Goal: Task Accomplishment & Management: Manage account settings

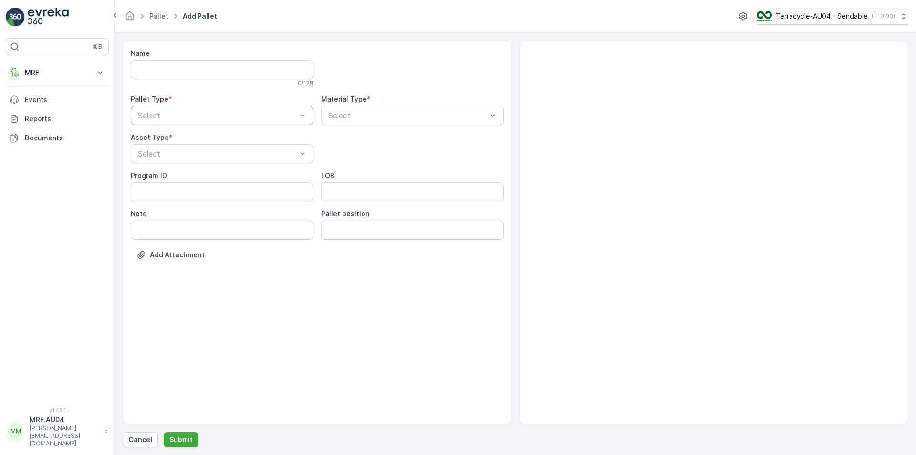
click at [173, 112] on div at bounding box center [217, 115] width 161 height 9
click at [171, 149] on div "Outgoing" at bounding box center [222, 155] width 183 height 16
drag, startPoint x: 396, startPoint y: 119, endPoint x: 339, endPoint y: 112, distance: 58.2
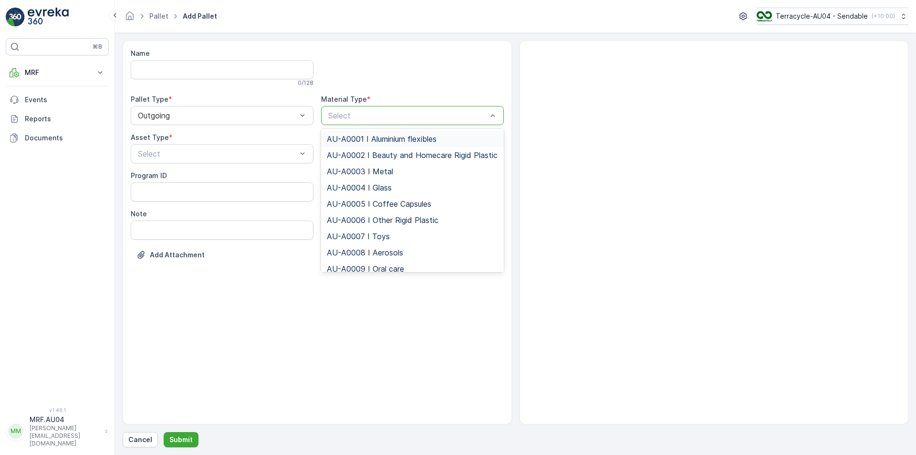
click at [340, 115] on div at bounding box center [407, 115] width 161 height 9
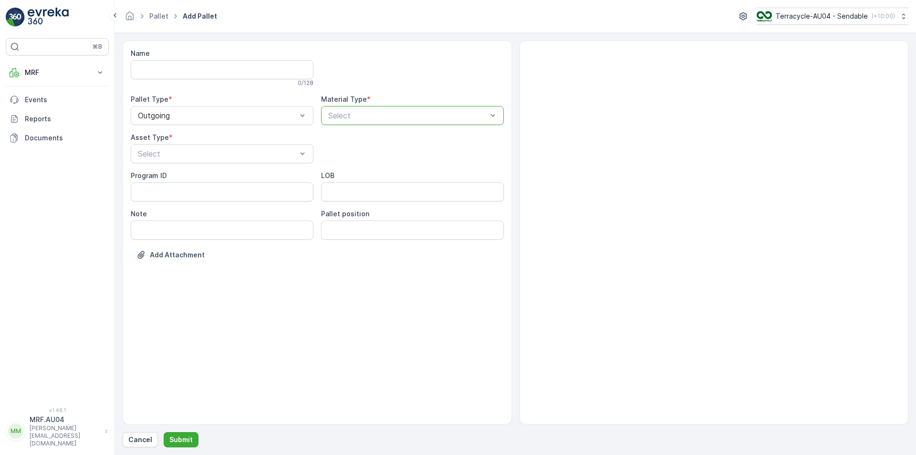
click at [340, 115] on div at bounding box center [407, 115] width 161 height 9
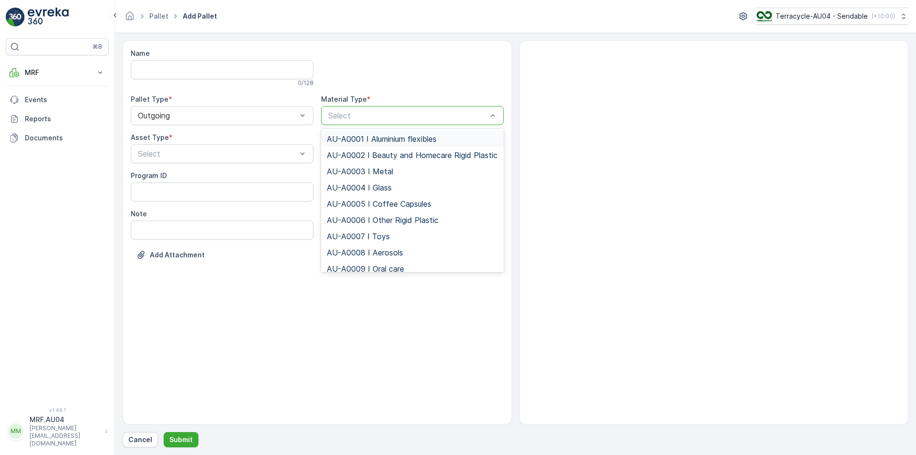
paste input "Miscellaneous"
type input "Miscellaneous"
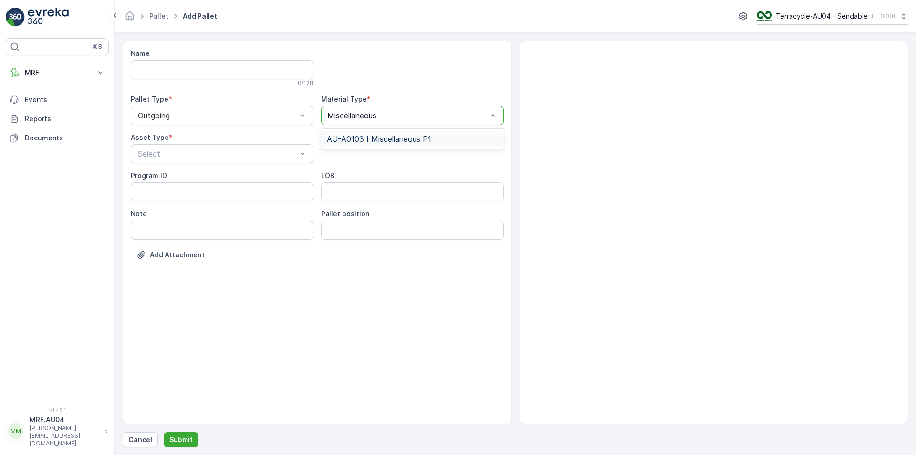
click at [354, 134] on div "AU-A0103 I Miscellaneous P1" at bounding box center [412, 139] width 183 height 16
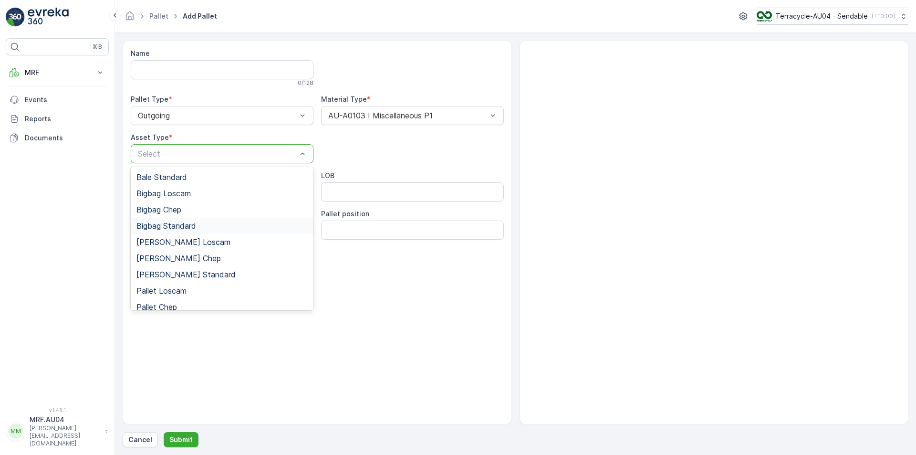
click at [199, 228] on div "Bigbag Standard" at bounding box center [221, 225] width 171 height 9
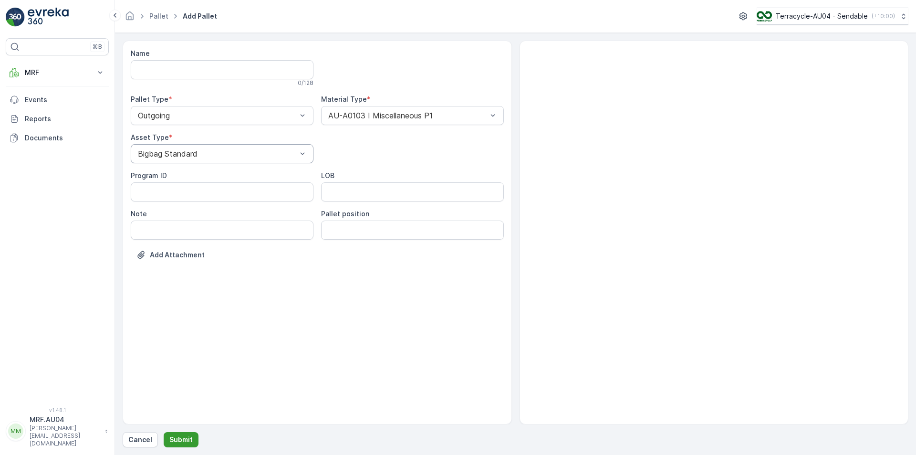
click at [171, 433] on button "Submit" at bounding box center [181, 439] width 35 height 15
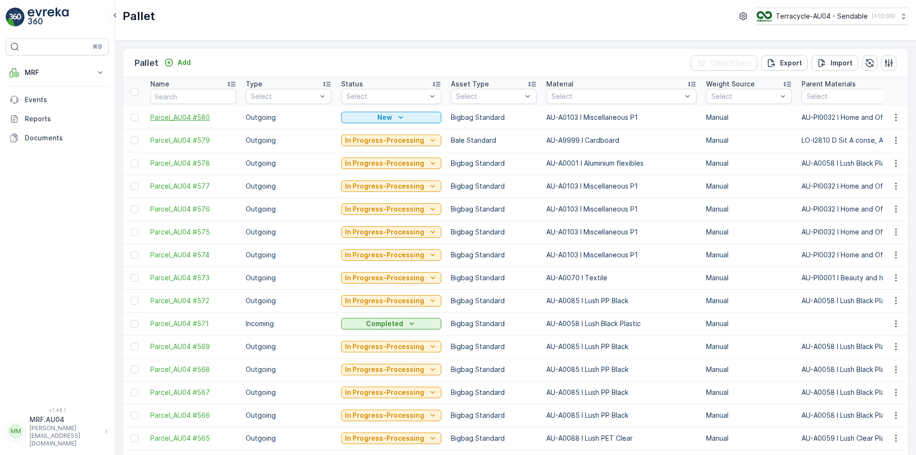
click at [178, 114] on span "Parcel_AU04 #580" at bounding box center [193, 118] width 86 height 10
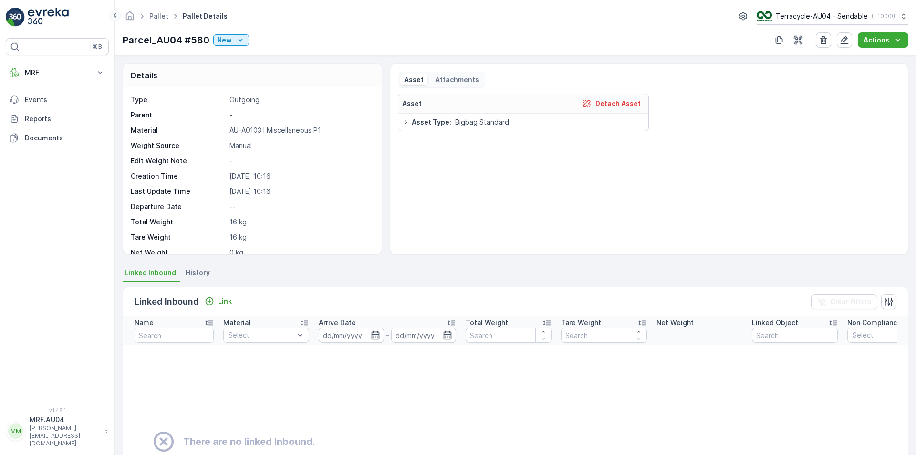
click at [113, 14] on icon at bounding box center [115, 15] width 10 height 11
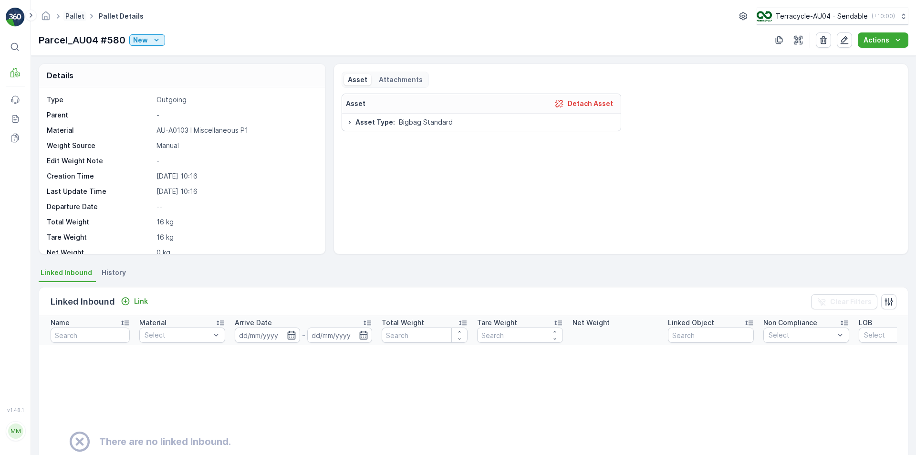
click at [67, 17] on link "Pallet" at bounding box center [74, 16] width 19 height 8
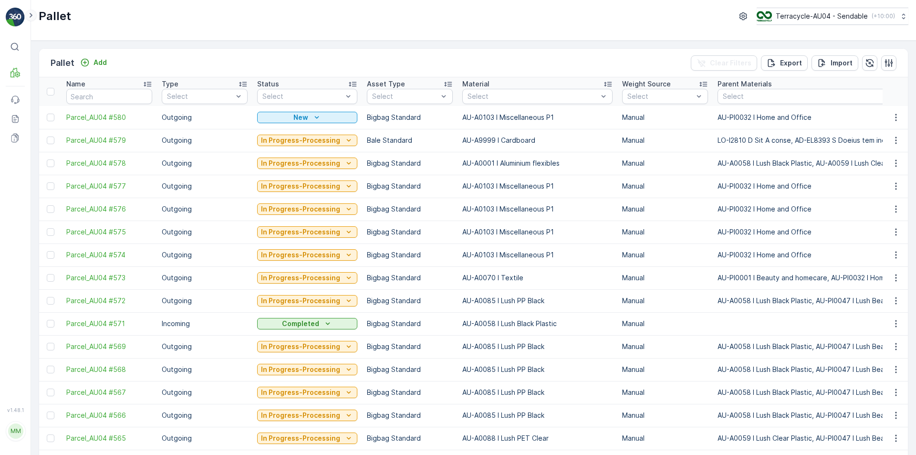
click at [30, 12] on icon at bounding box center [31, 15] width 10 height 11
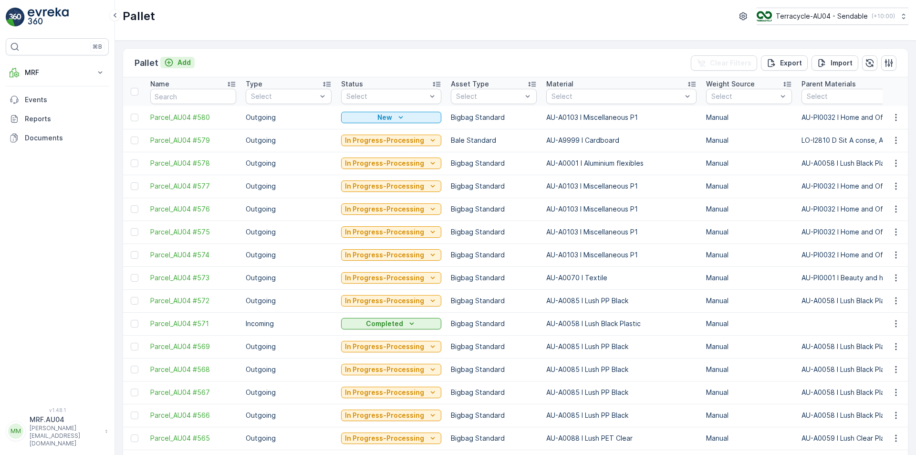
click at [192, 65] on button "Add" at bounding box center [177, 62] width 34 height 11
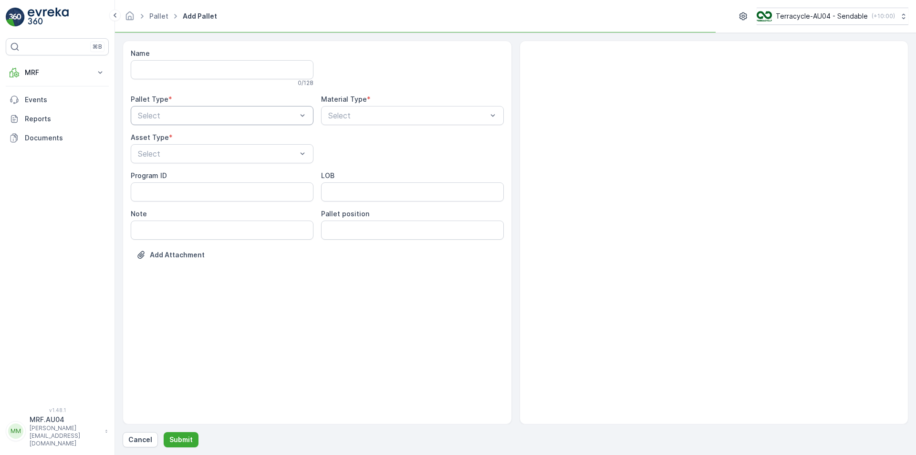
click at [209, 124] on div "Select" at bounding box center [222, 115] width 183 height 19
click at [224, 154] on div "Outgoing" at bounding box center [221, 155] width 171 height 9
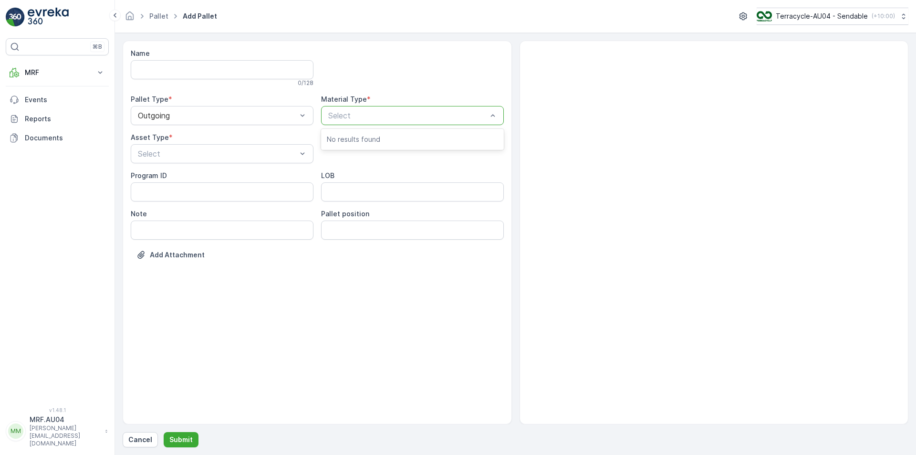
click at [363, 114] on div at bounding box center [407, 115] width 161 height 9
type input "oth"
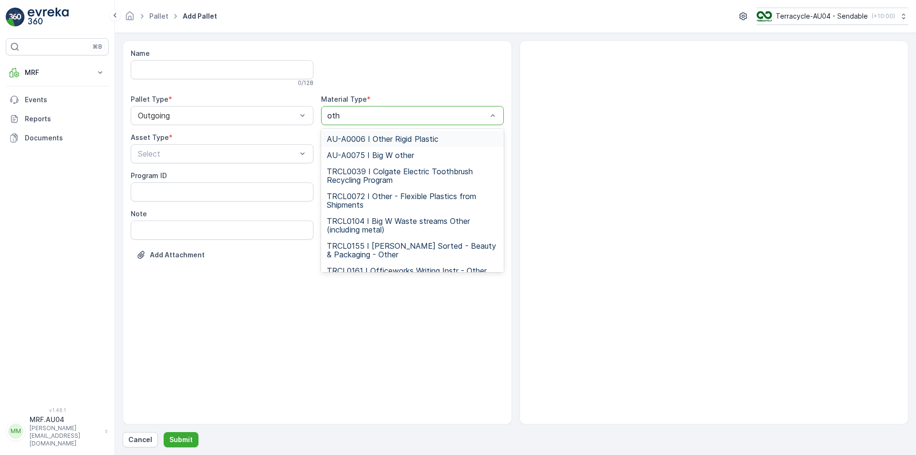
click at [376, 142] on span "AU-A0006 I Other Rigid Plastic" at bounding box center [383, 139] width 112 height 9
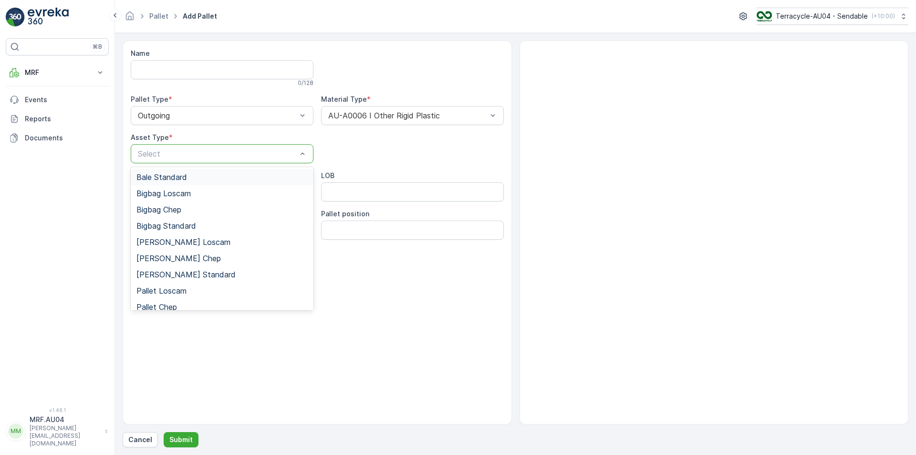
click at [239, 152] on div at bounding box center [217, 153] width 161 height 9
click at [185, 230] on div "Bigbag Standard" at bounding box center [222, 225] width 183 height 16
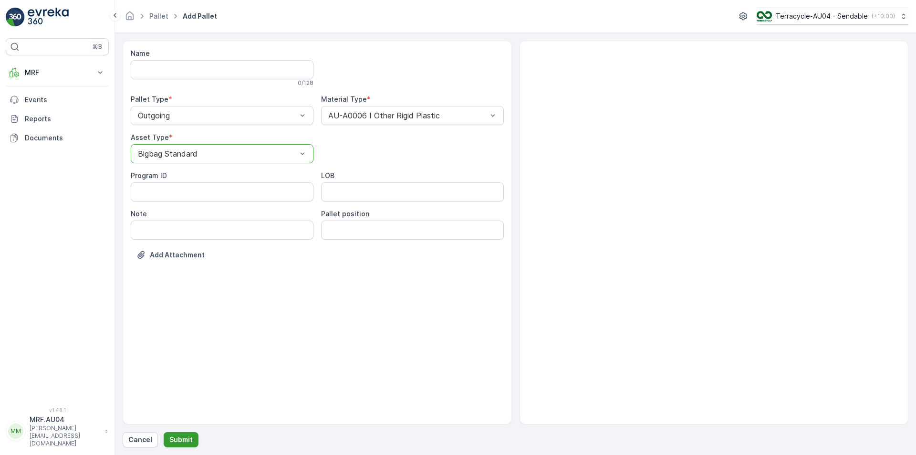
click at [178, 439] on p "Submit" at bounding box center [180, 440] width 23 height 10
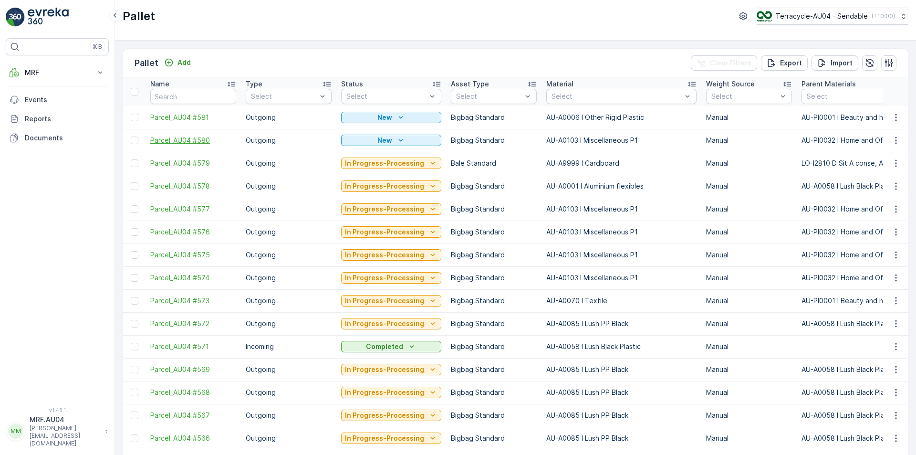
click at [202, 140] on span "Parcel_AU04 #580" at bounding box center [193, 140] width 86 height 10
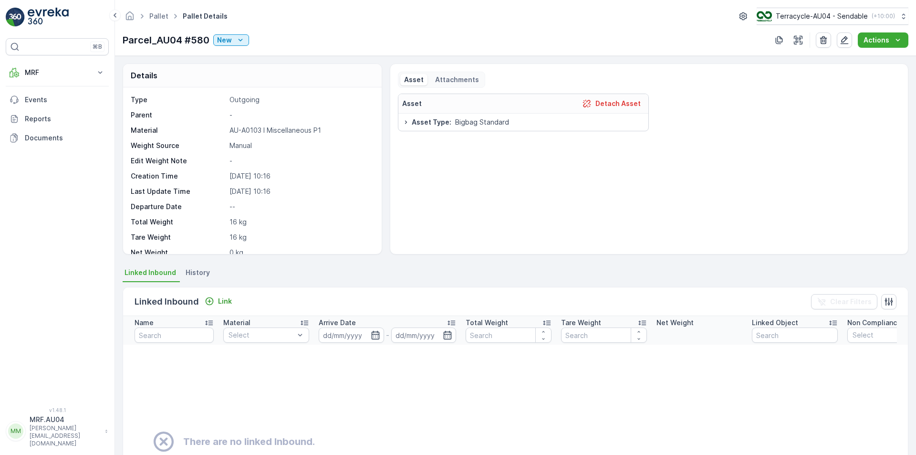
click at [188, 41] on p "Parcel_AU04 #580" at bounding box center [166, 40] width 87 height 14
copy p "Parcel_AU04 #580"
click at [64, 71] on p "MRF" at bounding box center [57, 73] width 65 height 10
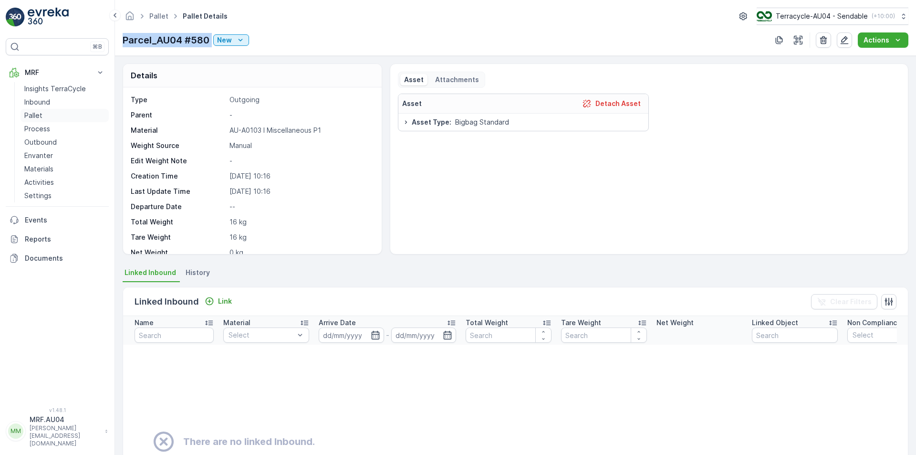
click at [35, 114] on p "Pallet" at bounding box center [33, 116] width 18 height 10
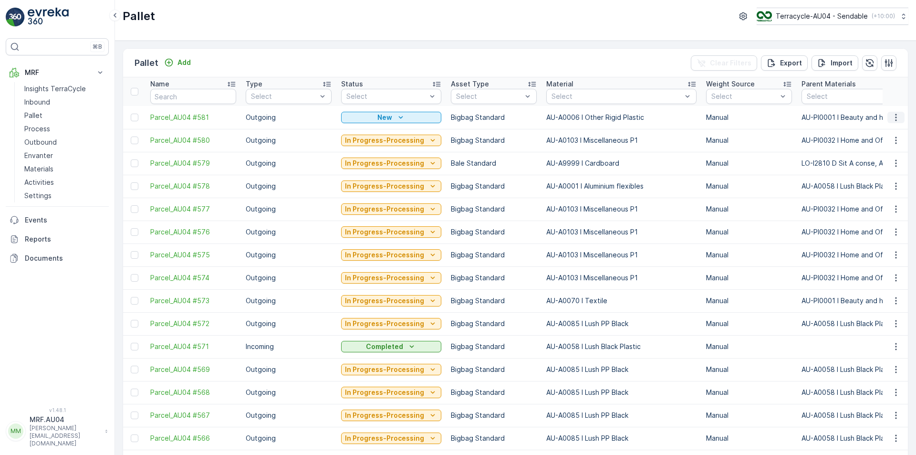
click at [891, 118] on icon "button" at bounding box center [896, 118] width 10 height 10
click at [870, 186] on span "Print QR" at bounding box center [870, 185] width 26 height 10
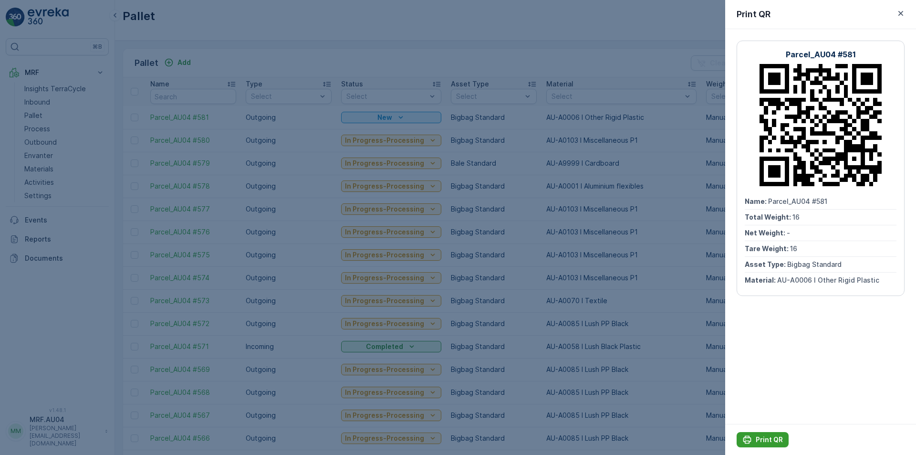
click at [763, 434] on button "Print QR" at bounding box center [762, 439] width 52 height 15
click at [677, 125] on div at bounding box center [458, 227] width 916 height 455
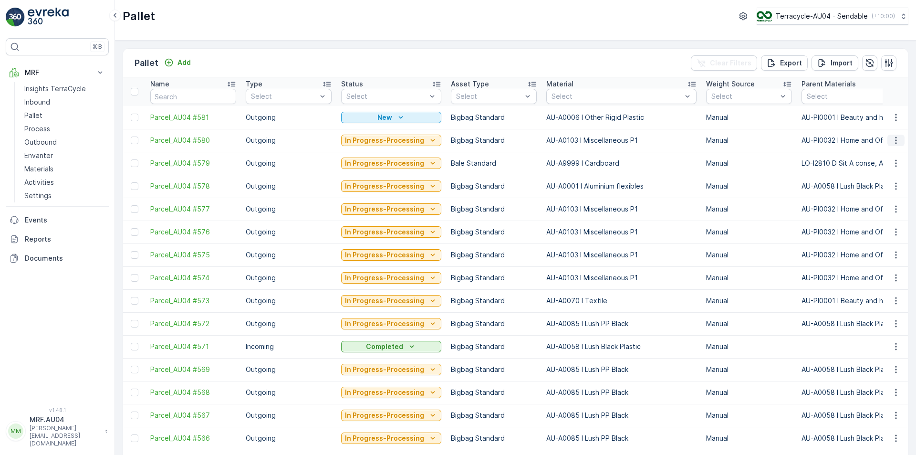
click at [894, 137] on icon "button" at bounding box center [896, 140] width 10 height 10
click at [869, 208] on span "Print QR" at bounding box center [870, 208] width 26 height 10
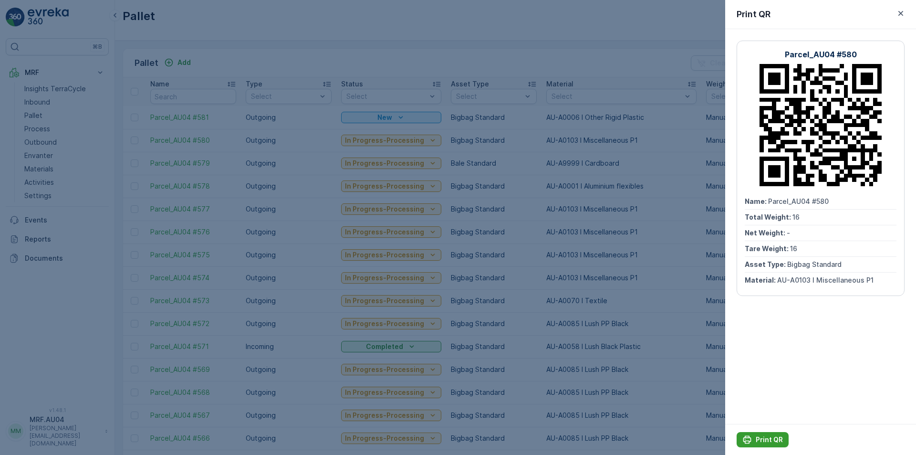
click at [770, 440] on p "Print QR" at bounding box center [769, 440] width 27 height 10
